Goal: Information Seeking & Learning: Understand process/instructions

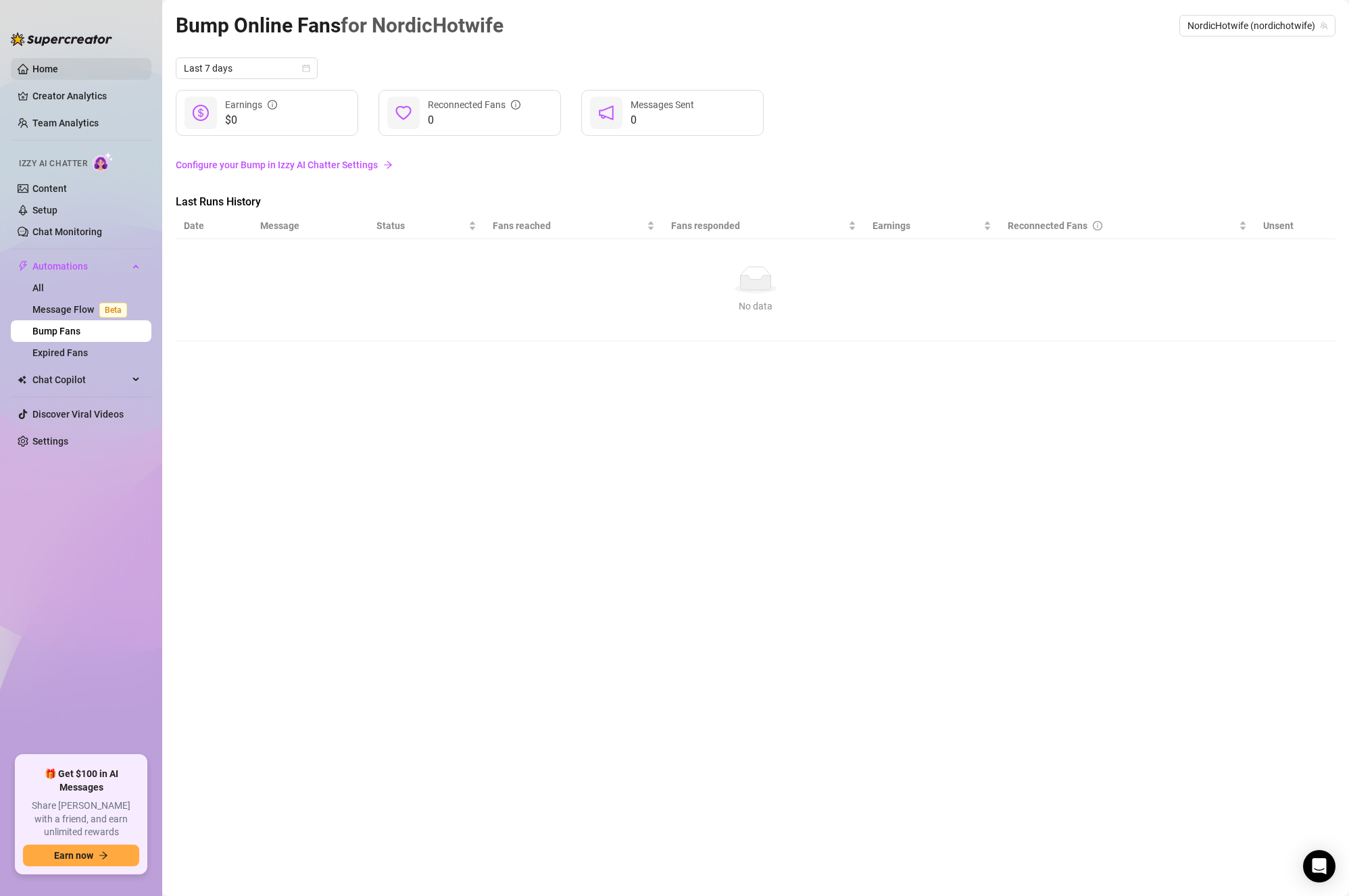
click at [58, 63] on link "Home" at bounding box center [46, 69] width 26 height 11
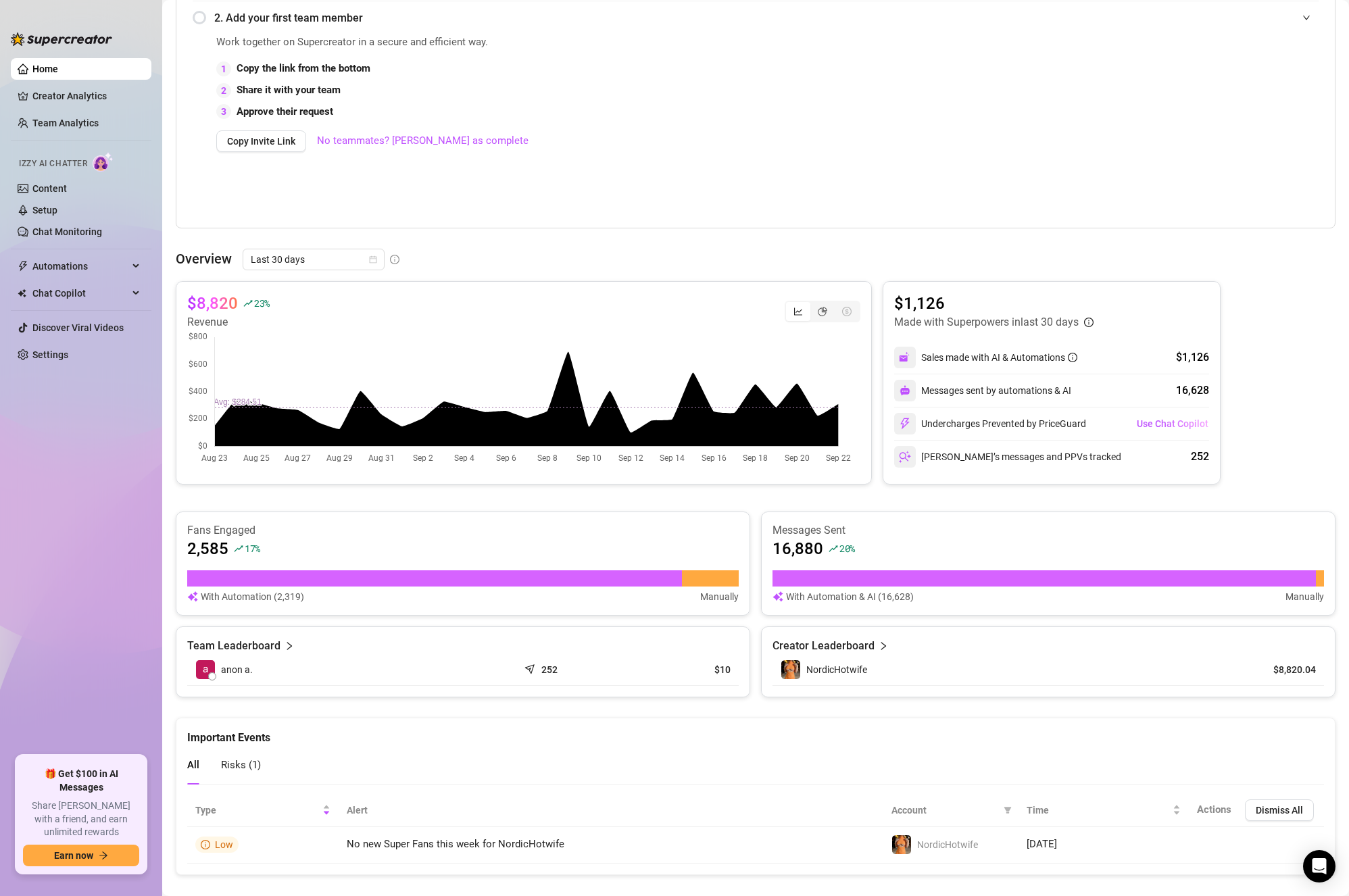
scroll to position [326, 0]
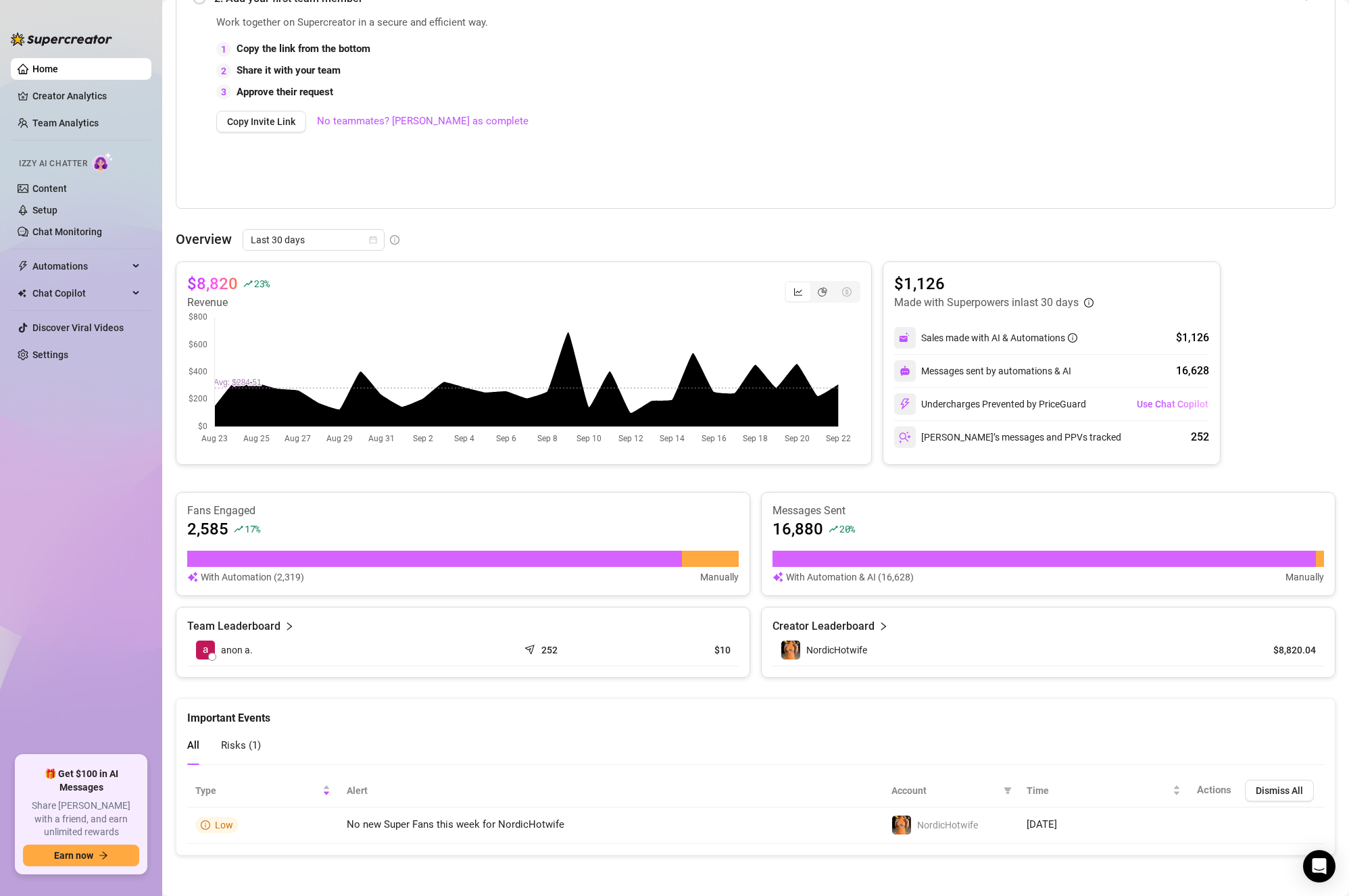
click at [1026, 408] on div "Undercharges Prevented by PriceGuard" at bounding box center [990, 404] width 192 height 22
click at [229, 748] on span "Risks ( 1 )" at bounding box center [241, 745] width 40 height 12
click at [195, 755] on div "All" at bounding box center [193, 746] width 12 height 38
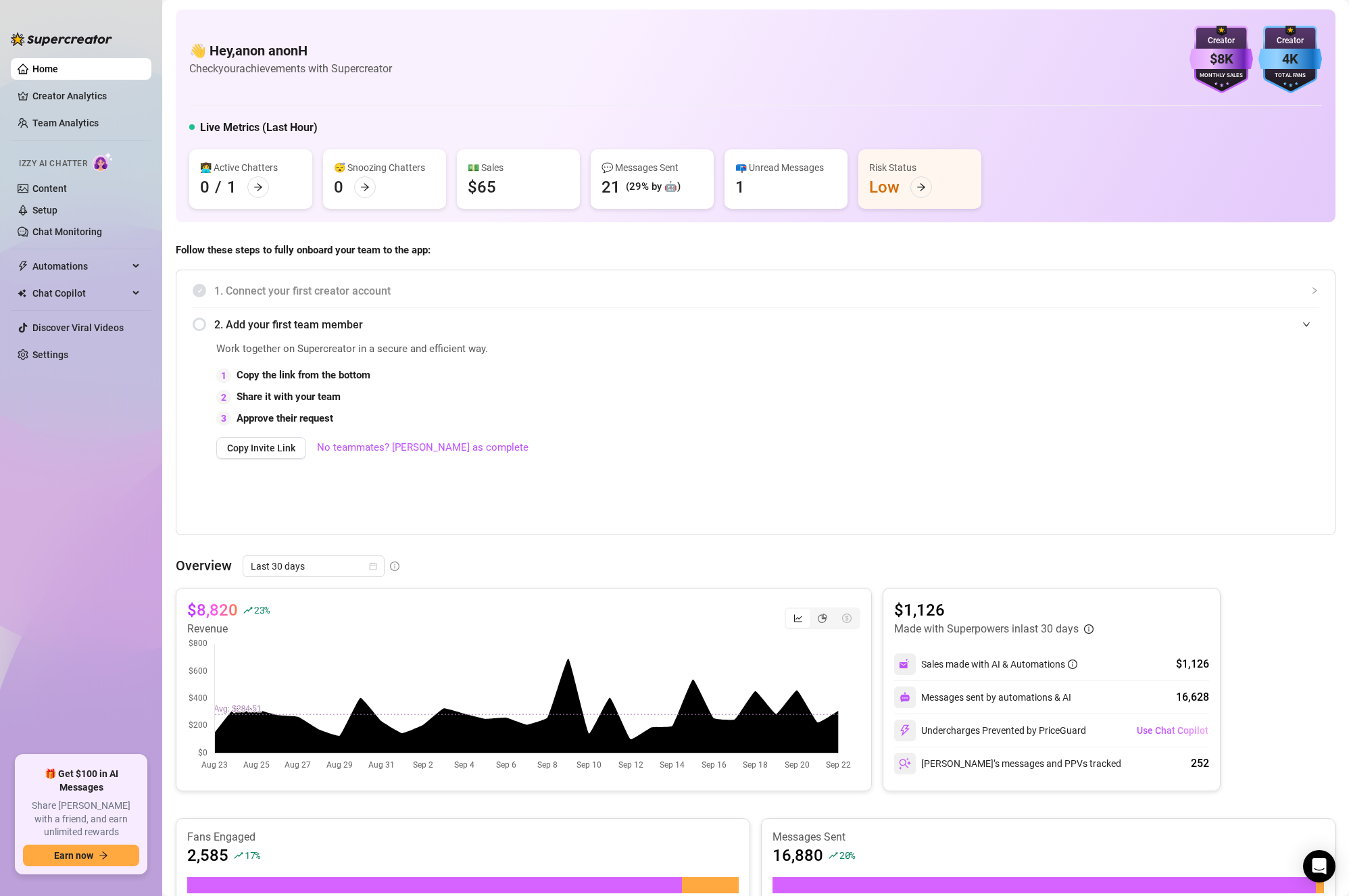
click at [655, 187] on div "(29% by 🤖)" at bounding box center [653, 187] width 54 height 16
click at [803, 179] on div "📪 Unread Messages 1" at bounding box center [786, 179] width 123 height 59
click at [67, 183] on link "Content" at bounding box center [50, 189] width 34 height 11
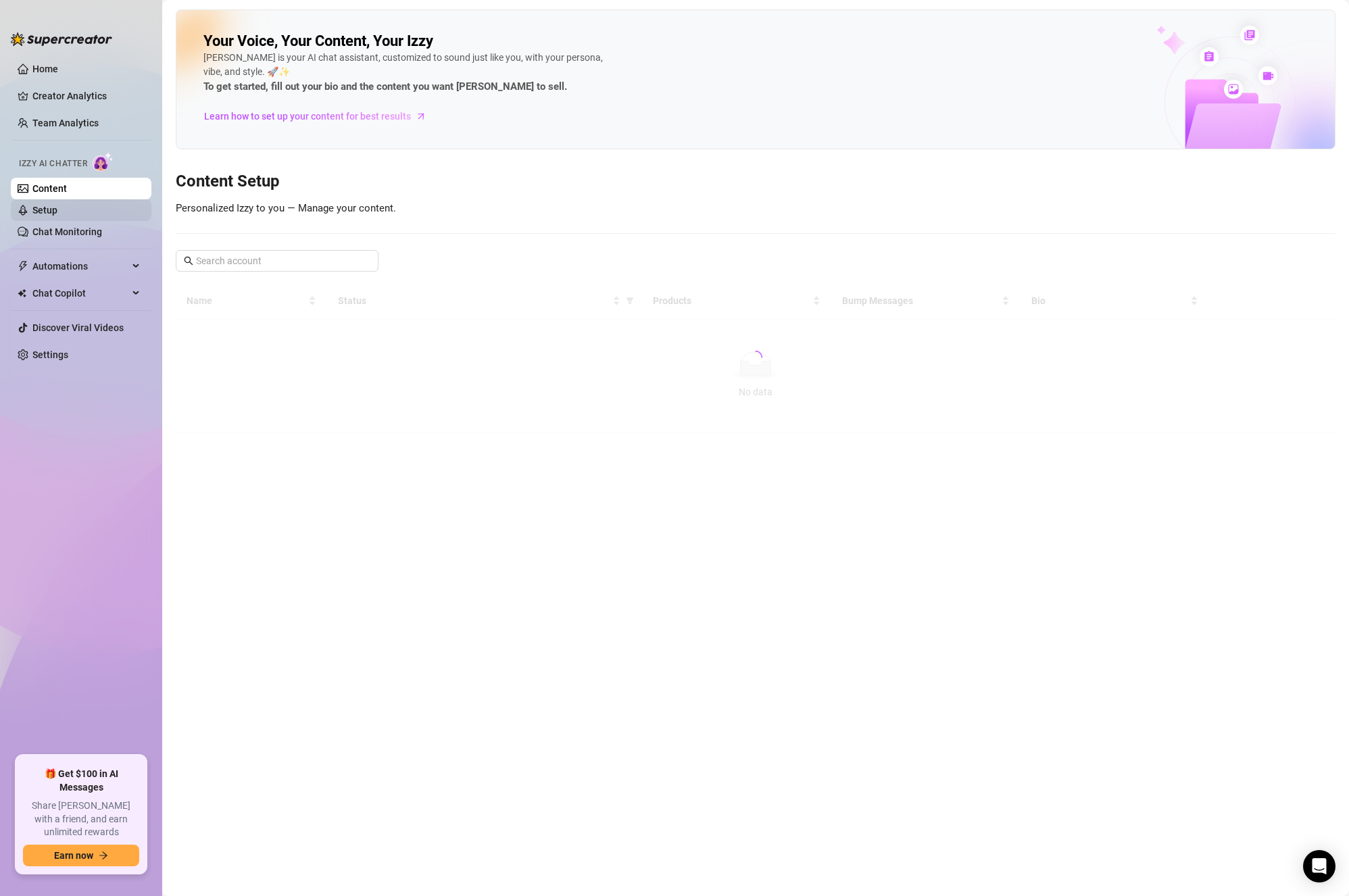
click at [58, 210] on link "Setup" at bounding box center [45, 210] width 25 height 11
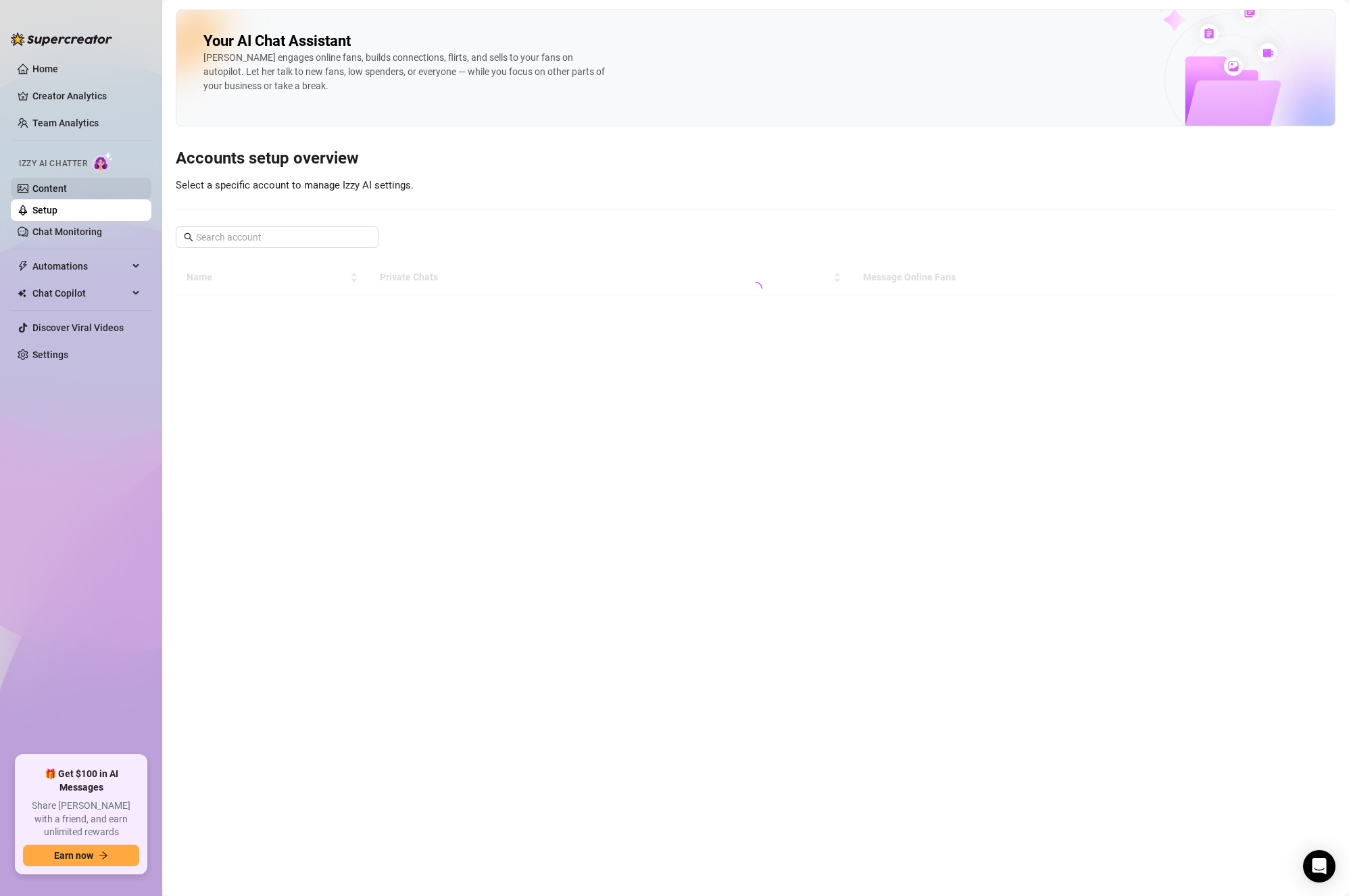
click at [67, 183] on link "Content" at bounding box center [50, 189] width 34 height 11
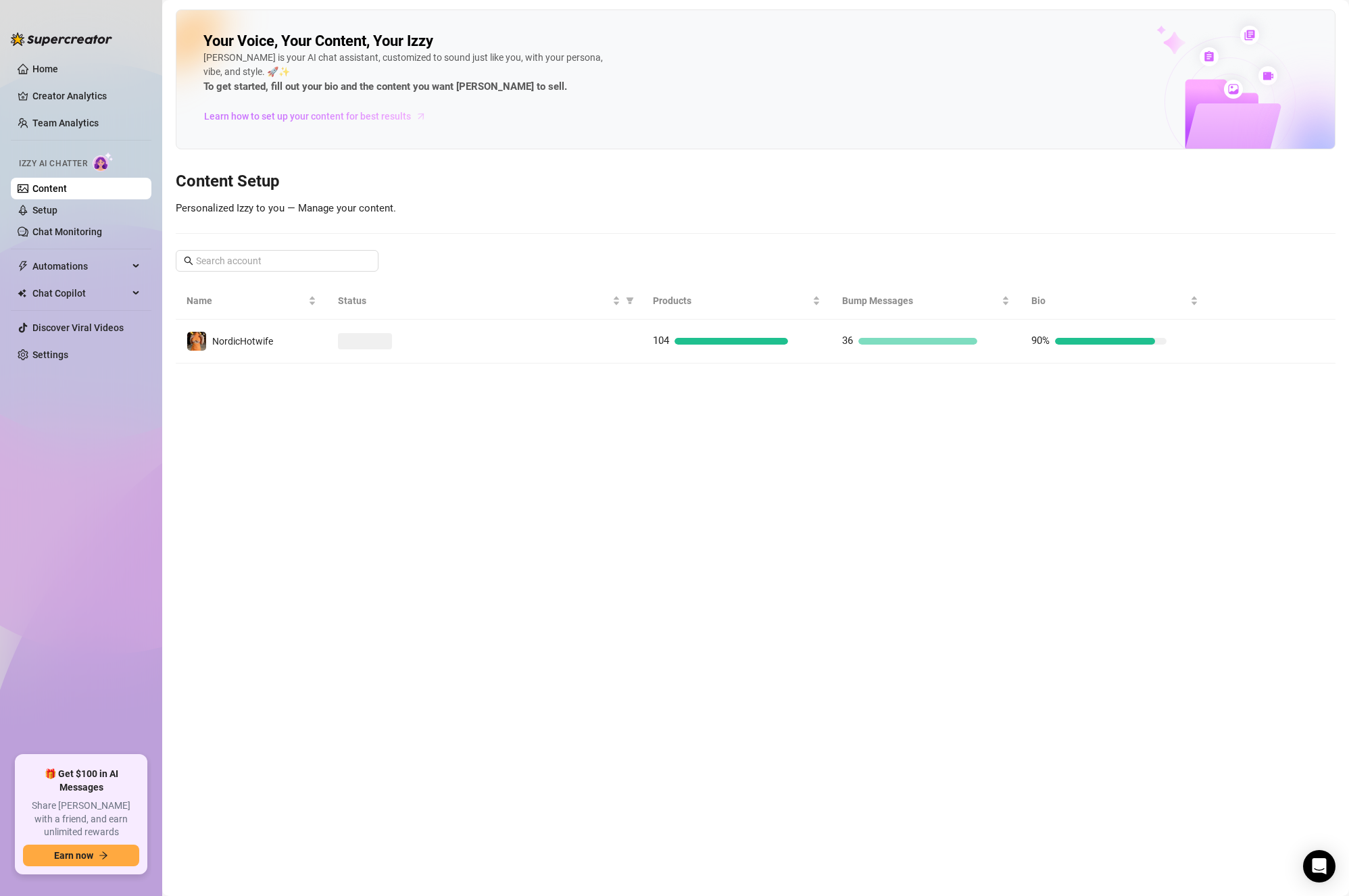
click at [321, 113] on span "Learn how to set up your content for best results" at bounding box center [307, 116] width 207 height 15
click at [1312, 311] on th at bounding box center [1272, 301] width 126 height 37
